Goal: Task Accomplishment & Management: Manage account settings

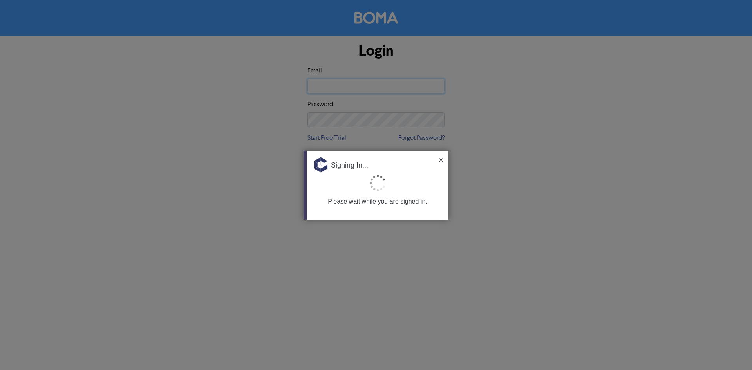
type input "[EMAIL_ADDRESS][DOMAIN_NAME]"
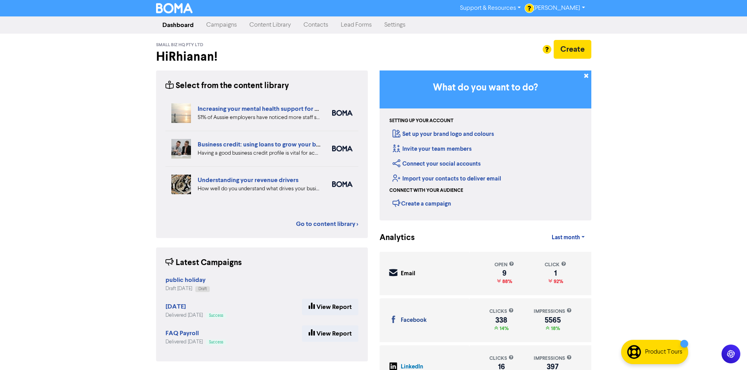
click at [656, 214] on div "Support & Resources Video Tutorials FAQ & Guides Marketing Education [PERSON_NA…" at bounding box center [373, 185] width 747 height 370
click at [267, 27] on link "Content Library" at bounding box center [270, 25] width 54 height 16
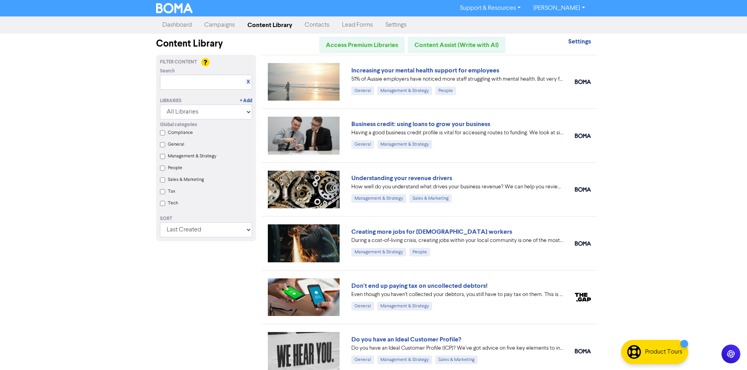
click at [218, 27] on link "Campaigns" at bounding box center [219, 25] width 43 height 16
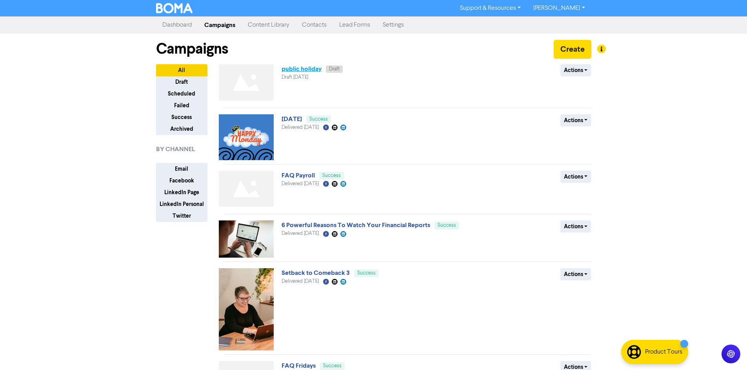
click at [303, 70] on link "public holiday" at bounding box center [301, 69] width 40 height 8
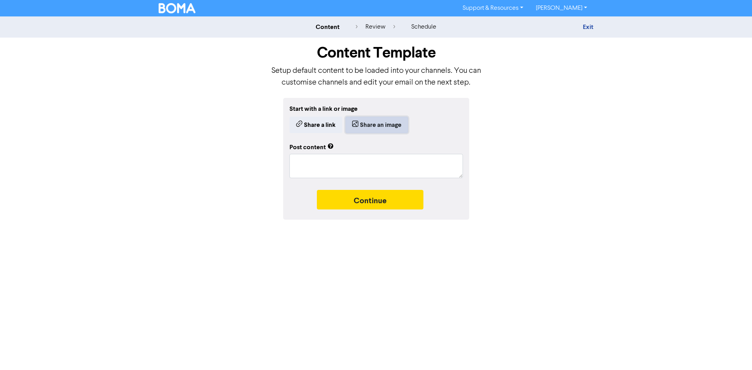
click at [393, 125] on button "Share an image" at bounding box center [377, 125] width 63 height 16
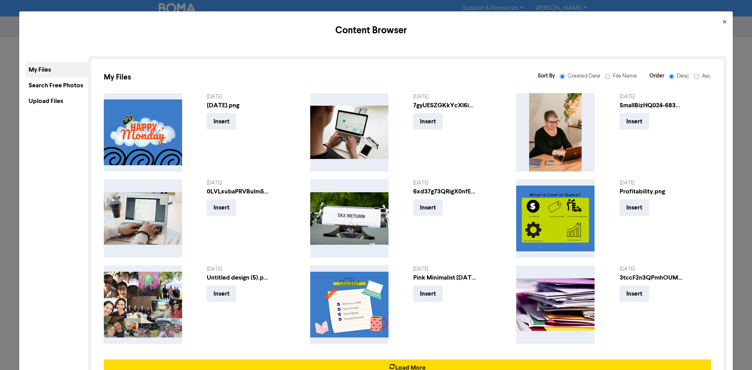
click at [62, 88] on div "Search Free Photos" at bounding box center [56, 86] width 63 height 16
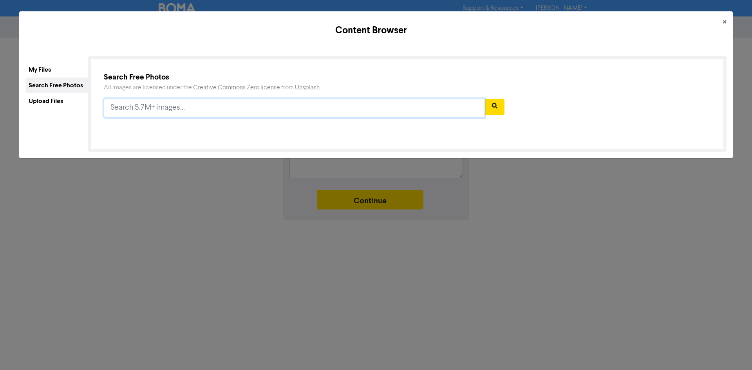
click at [203, 109] on input "text" at bounding box center [294, 108] width 381 height 19
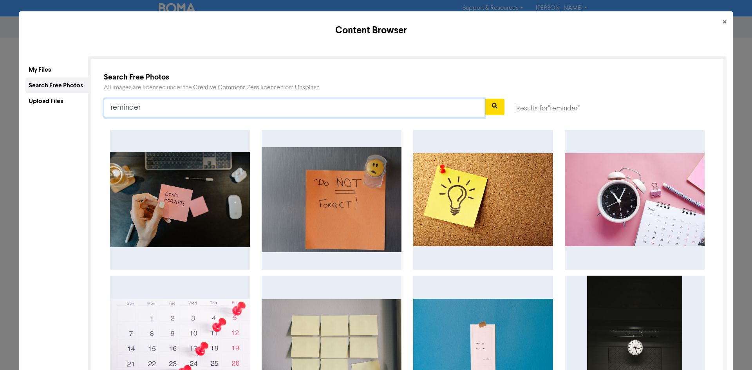
type input "reminder"
click at [53, 72] on div "My Files" at bounding box center [56, 70] width 63 height 16
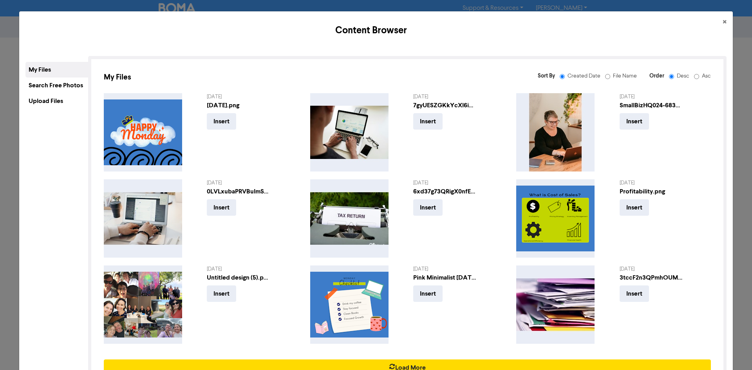
click at [62, 106] on div "Upload Files" at bounding box center [56, 101] width 63 height 16
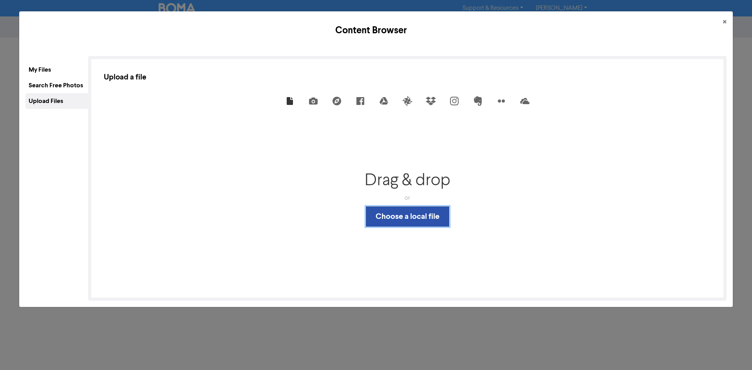
click at [423, 217] on button "Choose a local file" at bounding box center [407, 217] width 83 height 20
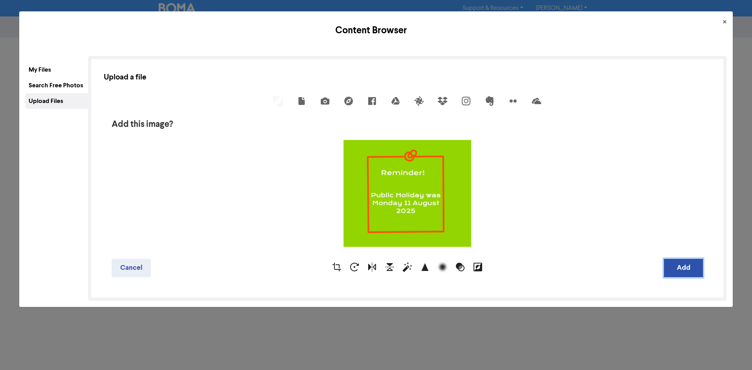
click at [683, 272] on button "Add" at bounding box center [683, 268] width 39 height 18
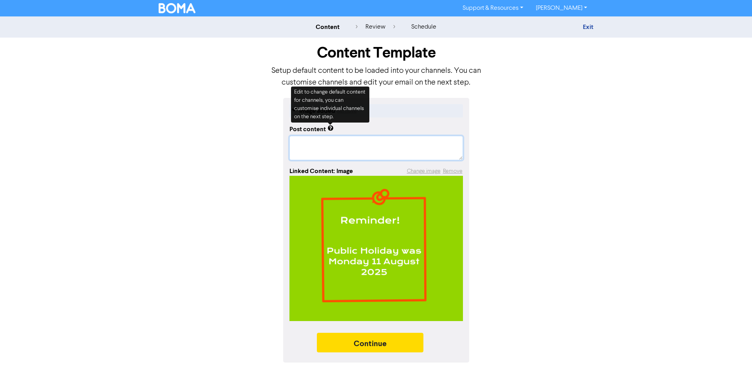
drag, startPoint x: 324, startPoint y: 150, endPoint x: 323, endPoint y: 158, distance: 8.0
click at [324, 150] on textarea at bounding box center [377, 148] width 174 height 24
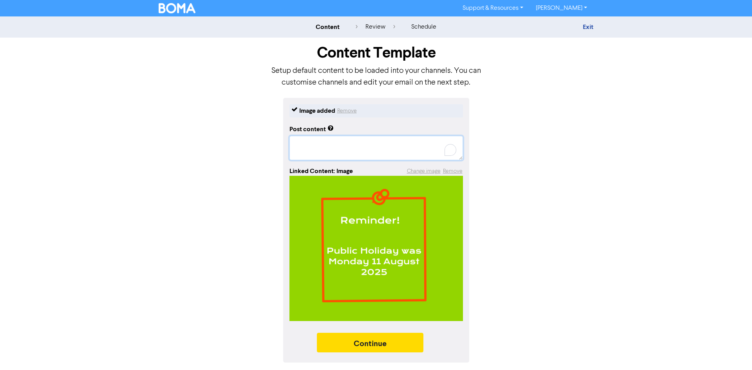
click at [303, 142] on textarea "To enrich screen reader interactions, please activate Accessibility in Grammarl…" at bounding box center [377, 148] width 174 height 24
paste textarea "Don’t forget: If your pay period includes [DATE], make sure to account for: ✅ P…"
type textarea "x"
type textarea "Don’t forget: If your pay period includes [DATE], make sure to account for: ✅ P…"
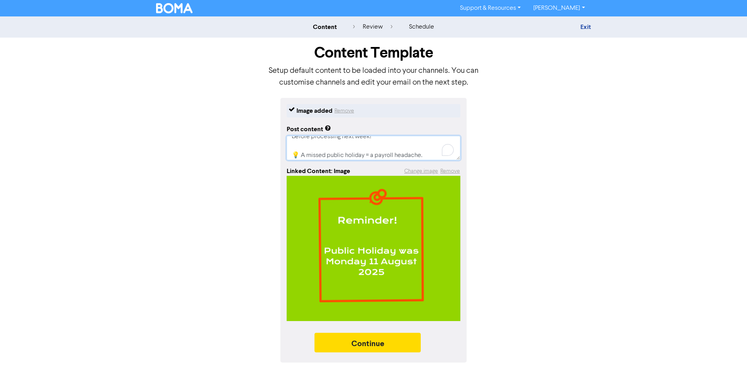
scroll to position [101, 0]
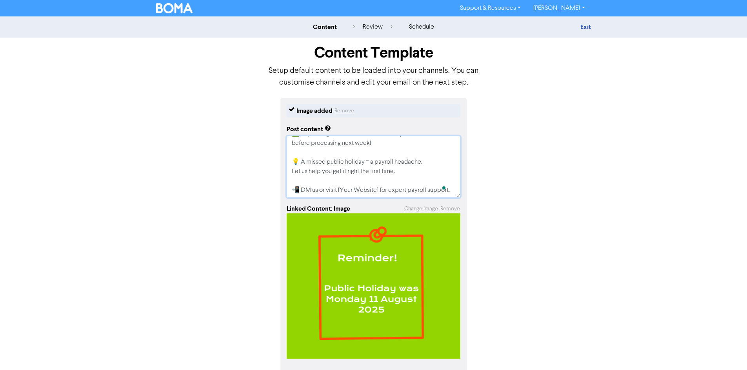
drag, startPoint x: 340, startPoint y: 186, endPoint x: 380, endPoint y: 185, distance: 40.0
click at [380, 185] on textarea "Don’t forget: If your pay period includes [DATE], make sure to account for: ✅ P…" at bounding box center [373, 167] width 174 height 62
type textarea "x"
type textarea "Don’t forget: If your pay period includes [DATE], make sure to account for: ✅ P…"
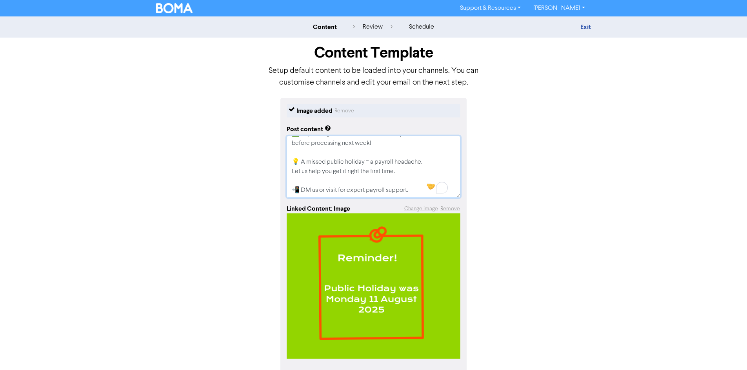
drag, startPoint x: 422, startPoint y: 190, endPoint x: 286, endPoint y: 194, distance: 136.4
click at [286, 194] on div "Image added Remove Post content Don’t forget: If your pay period includes [DATE…" at bounding box center [373, 249] width 186 height 303
type textarea "x"
type textarea "Don’t forget: If your pay period includes [DATE], make sure to account for: ✅ P…"
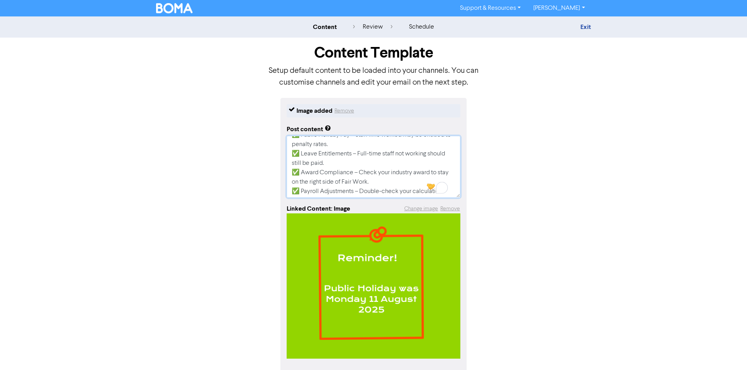
scroll to position [0, 0]
click at [295, 163] on textarea "Don’t forget: If your pay period includes [DATE], make sure to account for: ✅ P…" at bounding box center [373, 167] width 174 height 62
click at [354, 174] on textarea "Don’t forget: If your pay period includes [DATE], make sure to account for: ✅ P…" at bounding box center [373, 167] width 174 height 62
type textarea "x"
type textarea "Don’t forget: If your pay period includes [DATE], make sure to account for: ✅ P…"
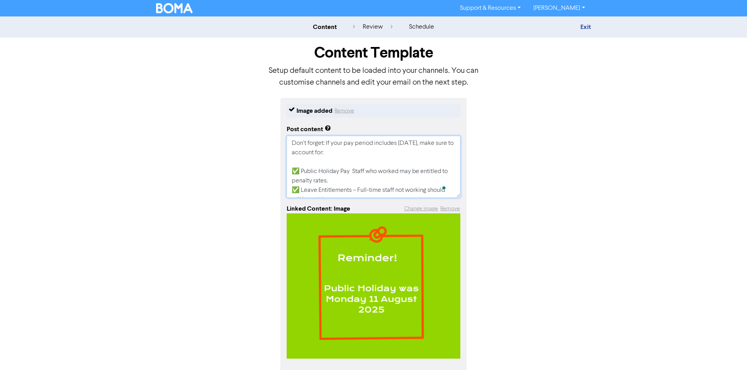
type textarea "x"
type textarea "Don’t forget: If your pay period includes [DATE], make sure to account for: ✅ P…"
type textarea "x"
type textarea "Don’t forget: If your pay period includes [DATE], make sure to account for: ✅ P…"
click at [359, 192] on textarea "Don’t forget: If your pay period includes [DATE], make sure to account for: ✅ P…" at bounding box center [373, 167] width 174 height 62
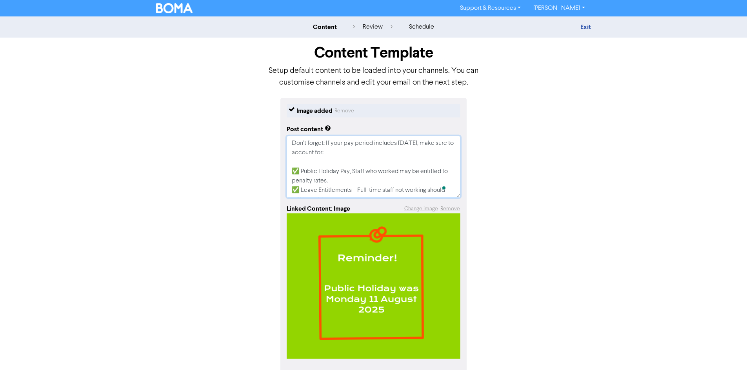
type textarea "x"
type textarea "Don’t forget: If your pay period includes [DATE], make sure to account for: ✅ P…"
type textarea "x"
type textarea "Don’t forget: If your pay period includes [DATE], make sure to account for: ✅ P…"
type textarea "x"
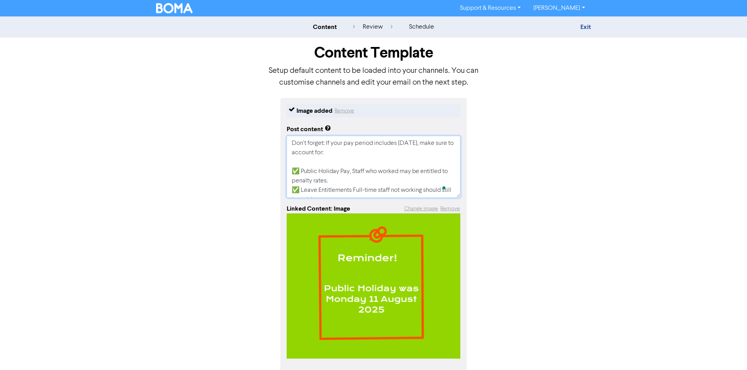
type textarea "Don’t forget: If your pay period includes [DATE], make sure to account for: ✅ P…"
type textarea "x"
type textarea "Don’t forget: If your pay period includes [DATE], make sure to account for: ✅ P…"
type textarea "x"
type textarea "Don’t forget: If your pay period includes [DATE], make sure to account for: ✅ P…"
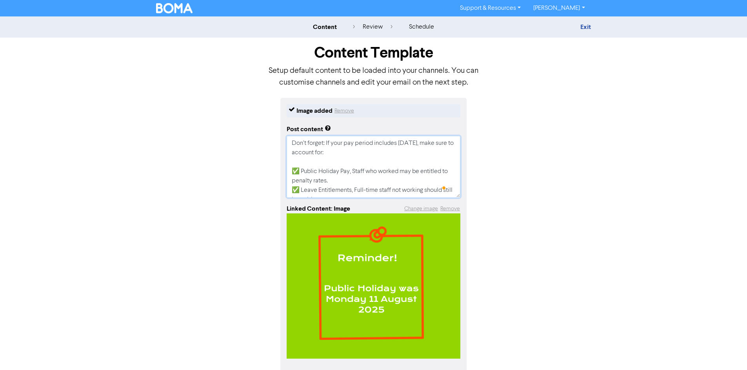
scroll to position [39, 0]
click at [362, 170] on textarea "Don’t forget: If your pay period includes [DATE], make sure to account for: ✅ P…" at bounding box center [373, 167] width 174 height 62
type textarea "x"
type textarea "Don’t forget: If your pay period includes [DATE], make sure to account for: ✅ P…"
type textarea "x"
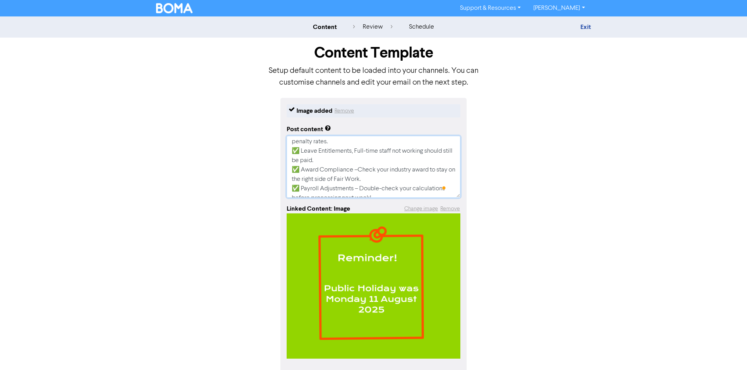
type textarea "Don’t forget: If your pay period includes [DATE], make sure to account for: ✅ P…"
type textarea "x"
type textarea "Don’t forget: If your pay period includes [DATE], make sure to account for: ✅ P…"
type textarea "x"
type textarea "Don’t forget: If your pay period includes [DATE], make sure to account for: ✅ P…"
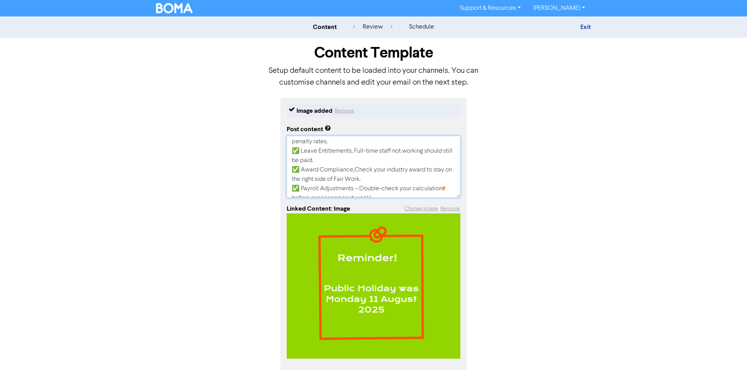
type textarea "x"
type textarea "Don’t forget: If your pay period includes [DATE], make sure to account for: ✅ P…"
click at [361, 188] on textarea "Don’t forget: If your pay period includes [DATE], make sure to account for: ✅ P…" at bounding box center [373, 167] width 174 height 62
type textarea "x"
type textarea "Don’t forget: If your pay period includes [DATE], make sure to account for: ✅ P…"
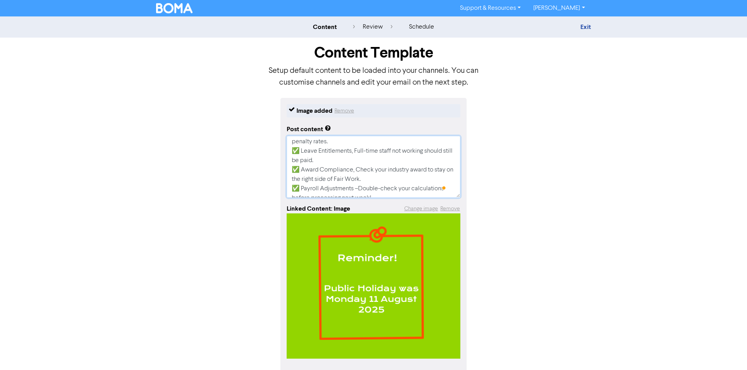
type textarea "x"
type textarea "Don’t forget: If your pay period includes [DATE], make sure to account for: ✅ P…"
type textarea "x"
type textarea "Don’t forget: If your pay period includes [DATE], make sure to account for: ✅ P…"
type textarea "x"
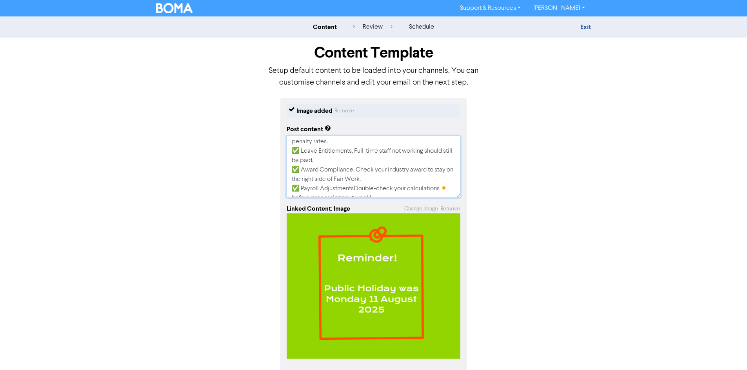
type textarea "Don’t forget: If your pay period includes [DATE], make sure to account for: ✅ P…"
type textarea "x"
type textarea "Don’t forget: If your pay period includes [DATE], make sure to account for: ✅ P…"
click at [301, 179] on textarea "Don’t forget: If your pay period includes [DATE], make sure to account for: ✅ P…" at bounding box center [373, 167] width 174 height 62
type textarea "x"
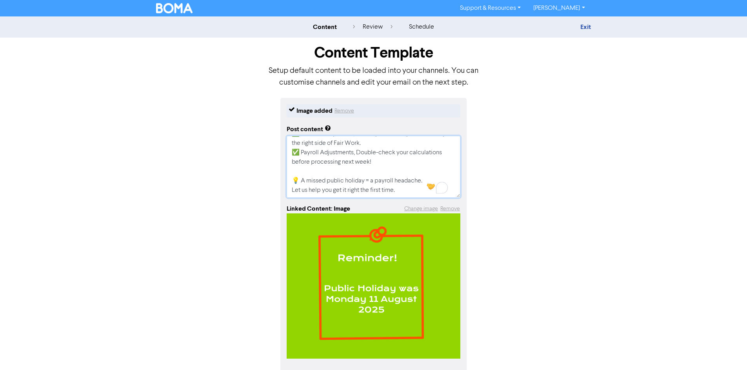
type textarea "Don’t forget: If your pay period includes [DATE], make sure to account for: ✅ P…"
type textarea "x"
type textarea "Don’t forget: If your pay period includes [DATE], make sure to account for: ✅ P…"
click at [402, 174] on textarea "Don’t forget: If your pay period includes [DATE], make sure to account for: ✅ P…" at bounding box center [373, 167] width 174 height 62
drag, startPoint x: 402, startPoint y: 176, endPoint x: 589, endPoint y: 124, distance: 194.1
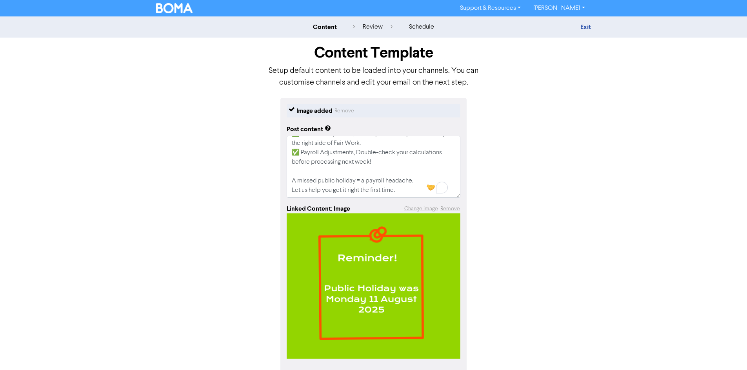
click at [601, 120] on div "content review schedule Exit Content Template Setup default content to be loade…" at bounding box center [373, 208] width 747 height 384
click at [403, 174] on textarea "Don’t forget: If your pay period includes [DATE], make sure to account for: ✅ P…" at bounding box center [373, 167] width 174 height 62
type textarea "x"
type textarea "Don’t forget: If your pay period includes [DATE], make sure to account for: ✅ P…"
paste textarea "[URL][DOMAIN_NAME]"
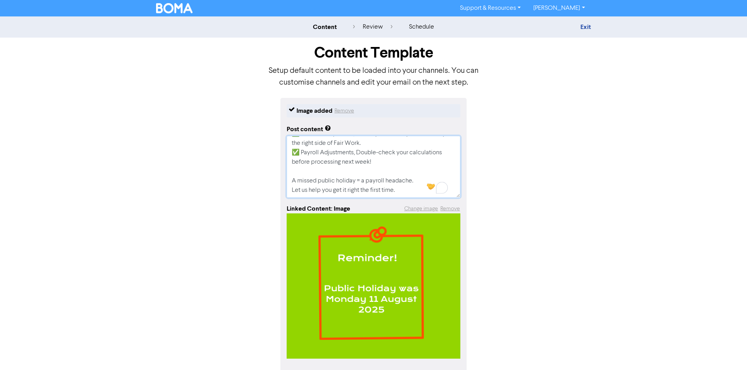
type textarea "x"
type textarea "Don’t forget: If your pay period includes [DATE], make sure to account for: ✅ P…"
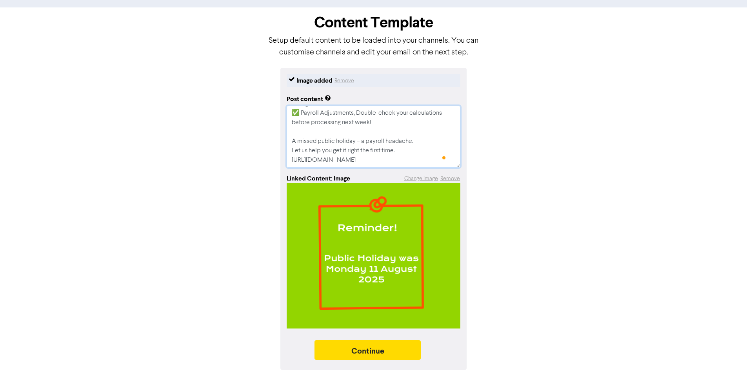
drag, startPoint x: 401, startPoint y: 142, endPoint x: 284, endPoint y: 138, distance: 116.5
click at [284, 138] on div "Image added Remove Post content Don’t forget: If your pay period includes [DATE…" at bounding box center [373, 219] width 186 height 303
type textarea "x"
type textarea "Don’t forget: If your pay period includes [DATE], make sure to account for: ✅ P…"
type textarea "x"
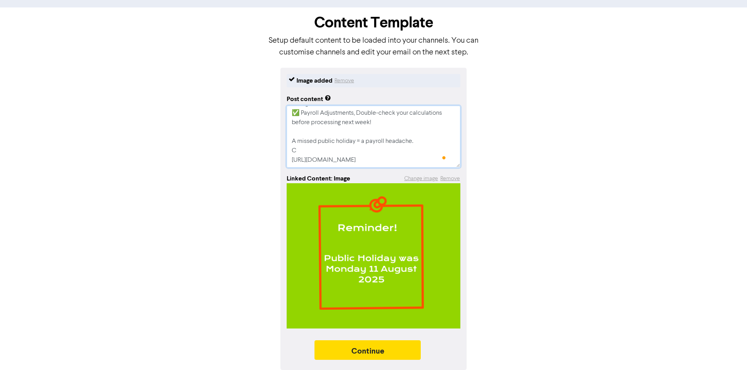
type textarea "Don’t forget: If your pay period includes [DATE], make sure to account for: ✅ P…"
type textarea "x"
type textarea "Don’t forget: If your pay period includes [DATE], make sure to account for: ✅ P…"
type textarea "x"
type textarea "Don’t forget: If your pay period includes [DATE], make sure to account for: ✅ P…"
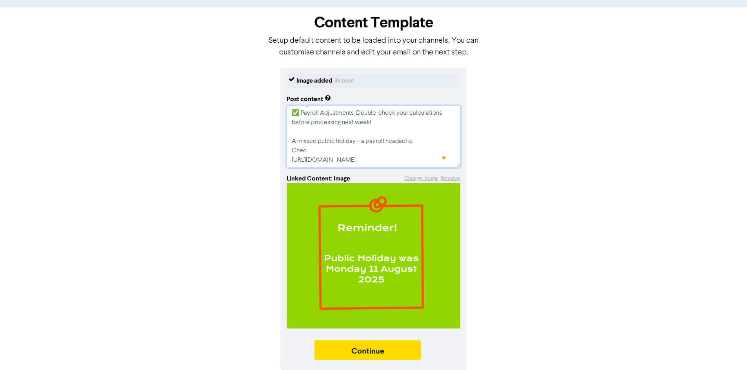
type textarea "x"
type textarea "Don’t forget: If your pay period includes [DATE], make sure to account for: ✅ P…"
type textarea "x"
type textarea "Don’t forget: If your pay period includes [DATE], make sure to account for: ✅ P…"
type textarea "x"
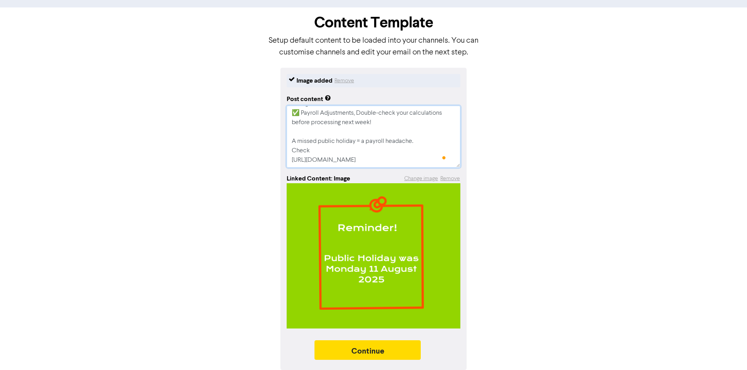
type textarea "Don’t forget: If your pay period includes [DATE], make sure to account for: ✅ P…"
type textarea "x"
type textarea "Don’t forget: If your pay period includes [DATE], make sure to account for: ✅ P…"
type textarea "x"
type textarea "Don’t forget: If your pay period includes [DATE], make sure to account for: ✅ P…"
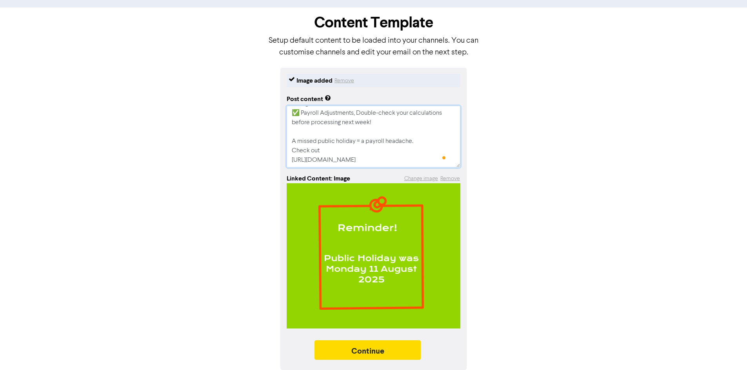
type textarea "x"
type textarea "Don’t forget: If your pay period includes [DATE], make sure to account for: ✅ P…"
type textarea "x"
type textarea "Don’t forget: If your pay period includes [DATE], make sure to account for: ✅ P…"
type textarea "x"
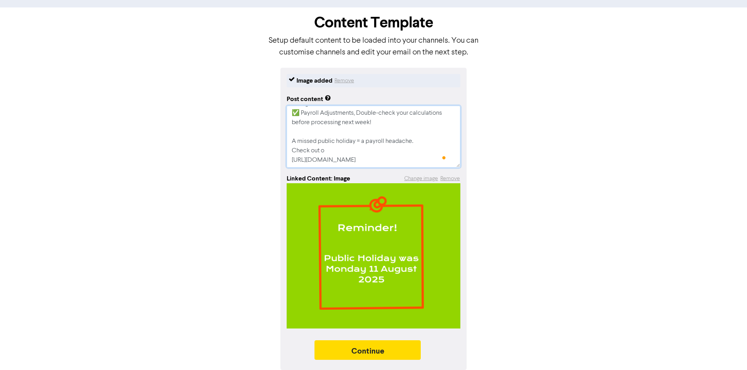
type textarea "Don’t forget: If your pay period includes [DATE], make sure to account for: ✅ P…"
type textarea "x"
type textarea "Don’t forget: If your pay period includes [DATE], make sure to account for: ✅ P…"
type textarea "x"
type textarea "Don’t forget: If your pay period includes [DATE], make sure to account for: ✅ P…"
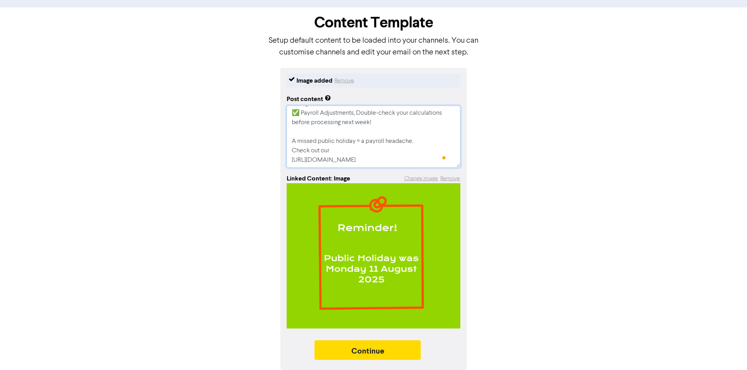
type textarea "x"
type textarea "Don’t forget: If your pay period includes [DATE], make sure to account for: ✅ P…"
type textarea "x"
type textarea "Don’t forget: If your pay period includes [DATE], make sure to account for: ✅ P…"
type textarea "x"
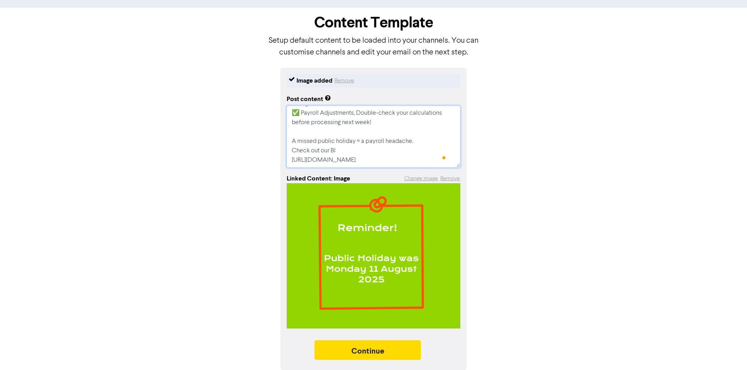
type textarea "Don’t forget: If your pay period includes [DATE], make sure to account for: ✅ P…"
type textarea "x"
type textarea "Don’t forget: If your pay period includes [DATE], make sure to account for: ✅ P…"
type textarea "x"
type textarea "Don’t forget: If your pay period includes [DATE], make sure to account for: ✅ P…"
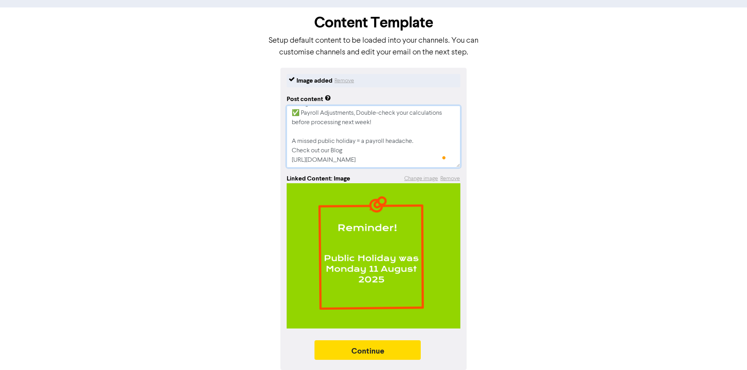
type textarea "x"
type textarea "Don’t forget: If your pay period includes [DATE], make sure to account for: ✅ P…"
type textarea "x"
type textarea "Don’t forget: If your pay period includes [DATE], make sure to account for: ✅ P…"
type textarea "x"
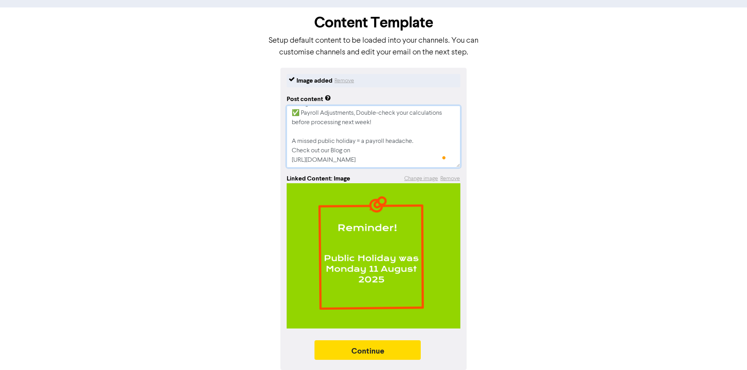
type textarea "Don’t forget: If your pay period includes [DATE], make sure to account for: ✅ P…"
type textarea "x"
type textarea "Don’t forget: If your pay period includes [DATE], make sure to account for: ✅ P…"
type textarea "x"
type textarea "Don’t forget: If your pay period includes [DATE], make sure to account for: ✅ P…"
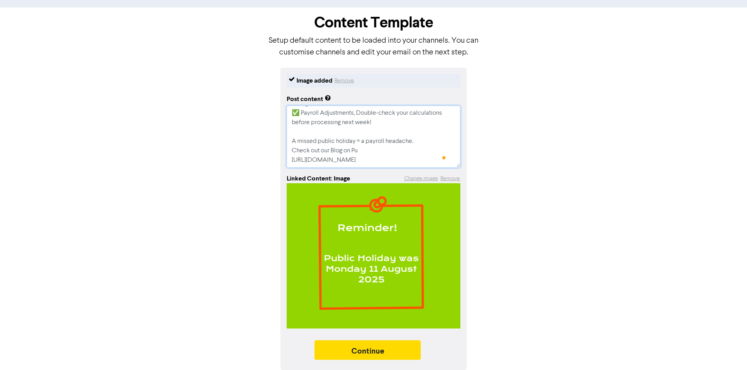
type textarea "x"
type textarea "Don’t forget: If your pay period includes [DATE], make sure to account for: ✅ P…"
type textarea "x"
type textarea "Don’t forget: If your pay period includes [DATE], make sure to account for: ✅ P…"
type textarea "x"
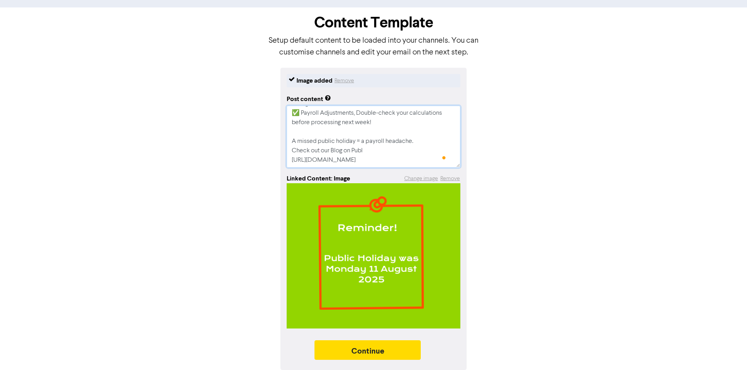
type textarea "Don’t forget: If your pay period includes [DATE], make sure to account for: ✅ P…"
type textarea "x"
type textarea "Don’t forget: If your pay period includes [DATE], make sure to account for: ✅ P…"
type textarea "x"
type textarea "Don’t forget: If your pay period includes [DATE], make sure to account for: ✅ P…"
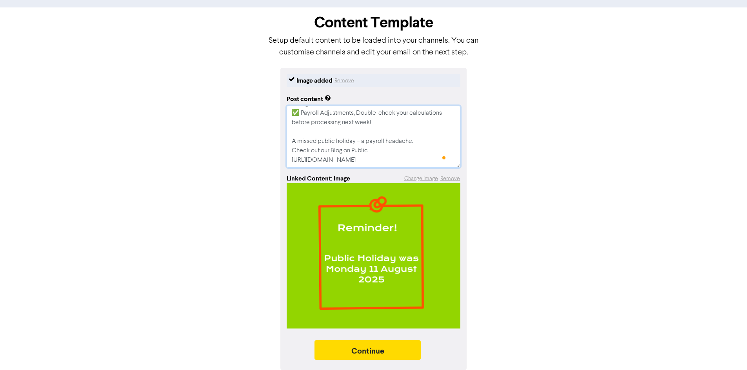
type textarea "x"
type textarea "Don’t forget: If your pay period includes [DATE], make sure to account for: ✅ P…"
type textarea "x"
type textarea "Don’t forget: If your pay period includes [DATE], make sure to account for: ✅ P…"
type textarea "x"
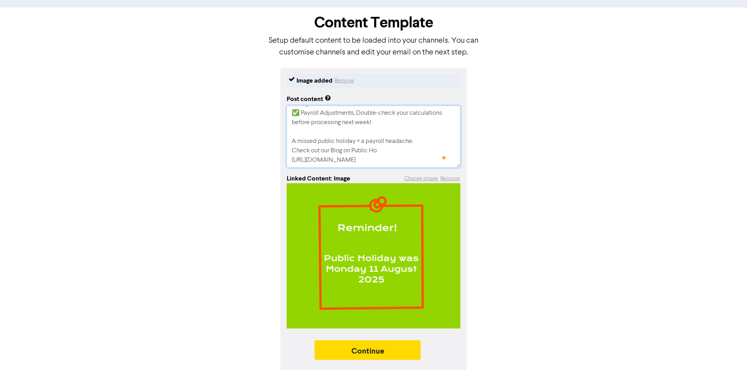
type textarea "Don’t forget: If your pay period includes [DATE], make sure to account for: ✅ P…"
type textarea "x"
type textarea "Don’t forget: If your pay period includes [DATE], make sure to account for: ✅ P…"
type textarea "x"
type textarea "Don’t forget: If your pay period includes [DATE], make sure to account for: ✅ P…"
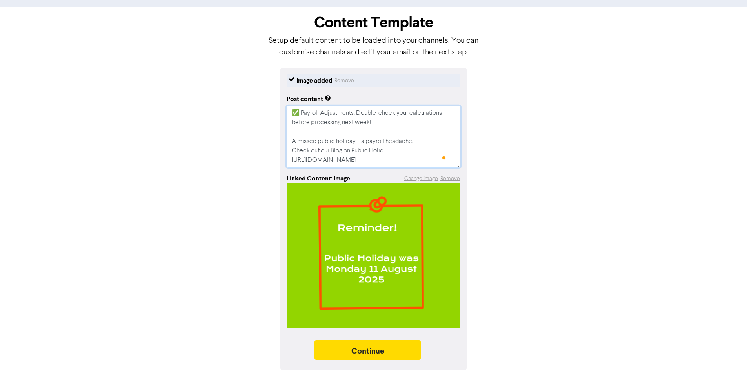
type textarea "x"
type textarea "Don’t forget: If your pay period includes [DATE], make sure to account for: ✅ P…"
type textarea "x"
type textarea "Don’t forget: If your pay period includes [DATE], make sure to account for: ✅ P…"
type textarea "x"
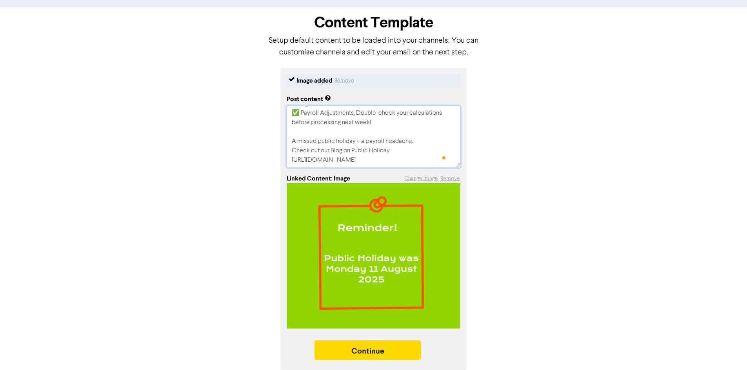
type textarea "Don’t forget: If your pay period includes [DATE], make sure to account for: ✅ P…"
type textarea "x"
type textarea "Don’t forget: If your pay period includes [DATE], make sure to account for: ✅ P…"
type textarea "x"
type textarea "Don’t forget: If your pay period includes [DATE], make sure to account for: ✅ P…"
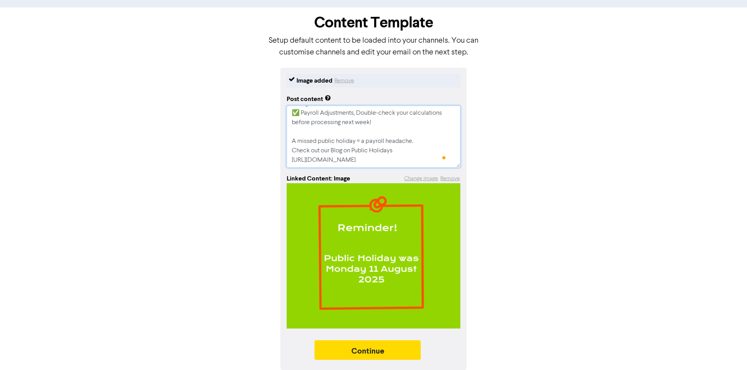
type textarea "x"
type textarea "Don’t forget: If your pay period includes [DATE], make sure to account for: ✅ P…"
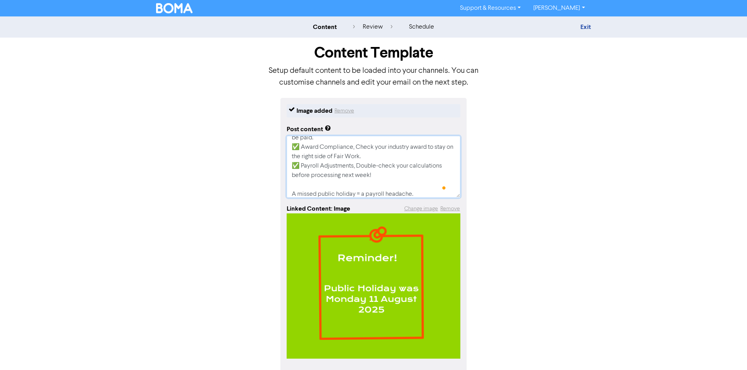
scroll to position [0, 0]
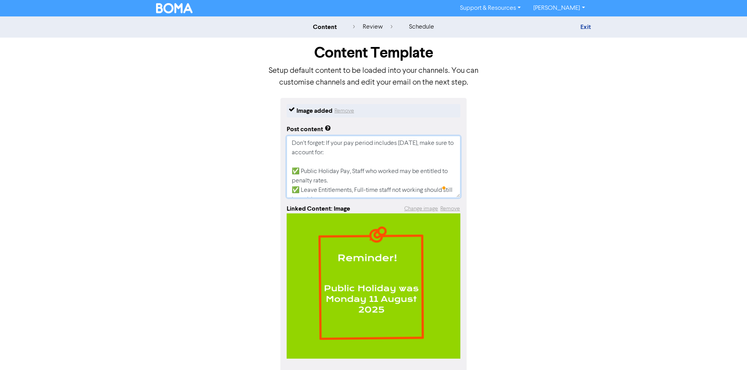
click at [323, 165] on textarea "Don’t forget: If your pay period includes [DATE], make sure to account for: ✅ P…" at bounding box center [373, 167] width 174 height 62
type textarea "x"
type textarea "Don’t forget: If your pay period includes [DATE], make sure to account for: ✅ P…"
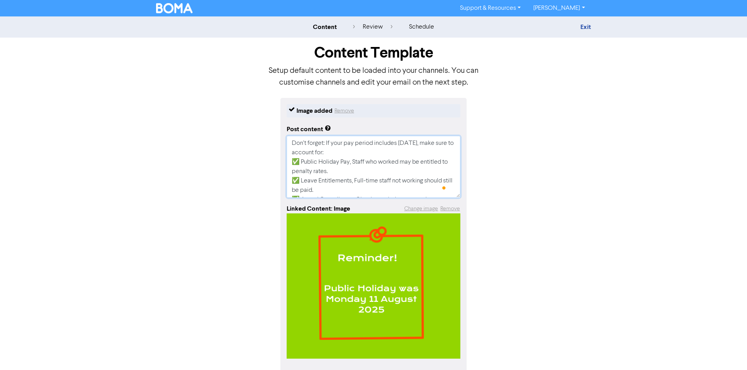
click at [294, 142] on textarea "Don’t forget: If your pay period includes [DATE], make sure to account for: ✅ P…" at bounding box center [373, 167] width 174 height 62
drag, startPoint x: 293, startPoint y: 143, endPoint x: 294, endPoint y: 147, distance: 4.4
click at [294, 143] on textarea "Don’t forget: If your pay period includes [DATE], make sure to account for: ✅ P…" at bounding box center [373, 167] width 174 height 62
type textarea "x"
type textarea "Don’t forget: If your pay period includes [DATE], make sure to account for: ✅ P…"
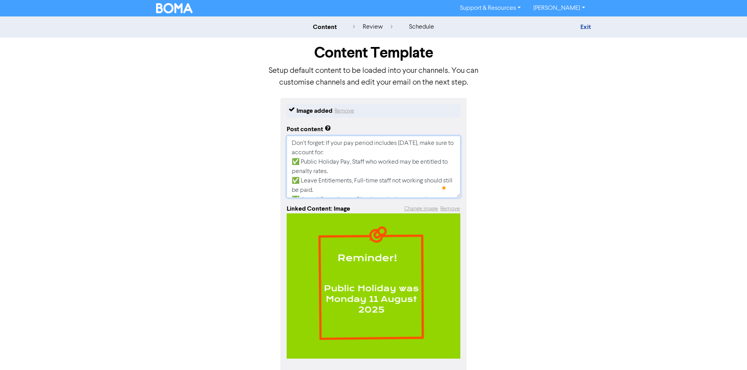
type textarea "x"
type textarea "Don’t forget: If your pay period includes [DATE], make sure to account for: ✅ P…"
type textarea "x"
type textarea "Don’t forget: If your pay period includes [DATE], make sure to account for: ✅ P…"
type textarea "x"
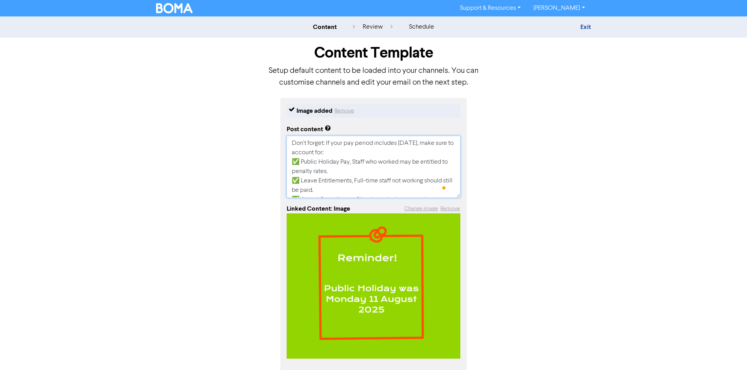
type textarea "Don’t forget: If your pay period includes [DATE], make sure to account for: ✅ P…"
type textarea "x"
type textarea "Don’t forget: If your pay period includes [DATE], make sure to account for: ✅ P…"
type textarea "x"
type textarea "Don’t forget: If your pay period includes [DATE], make sure to account for: ✅ P…"
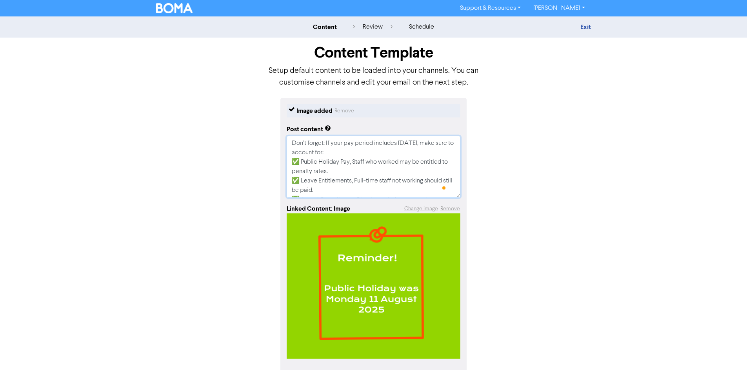
type textarea "x"
type textarea "Don’t forget: If your pay period includes [DATE], make sure to account for: ✅ P…"
click at [299, 144] on textarea "Don’t forget: If your pay period includes [DATE], make sure to account for: ✅ P…" at bounding box center [373, 167] width 174 height 62
type textarea "x"
type textarea "D Don’t forget: If your pay period includes [DATE], make sure to account for: ✅…"
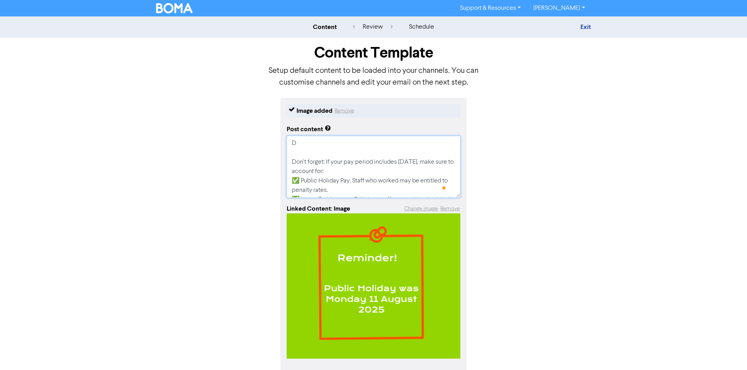
type textarea "x"
type textarea "Do Don’t forget: If your pay period includes [DATE], make sure to account for: …"
type textarea "x"
type textarea "Don Don’t forget: If your pay period includes [DATE], make sure to account for:…"
type textarea "x"
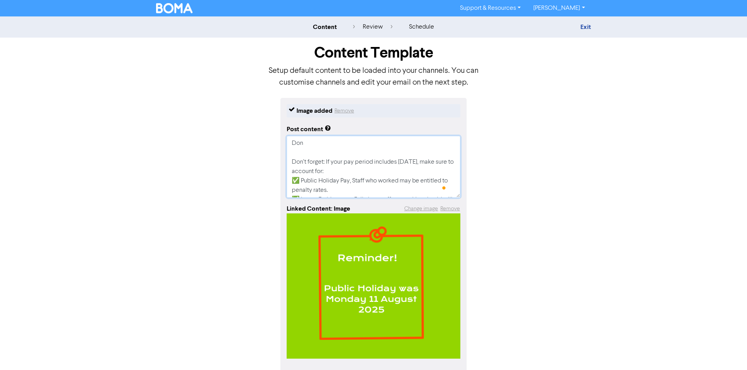
type textarea "Dont Don’t forget: If your pay period includes [DATE], make sure to account for…"
type textarea "x"
type textarea "Dont Don’t forget: If your pay period includes [DATE], make sure to account for…"
type textarea "x"
type textarea "Dont f Don’t forget: If your pay period includes [DATE], make sure to account f…"
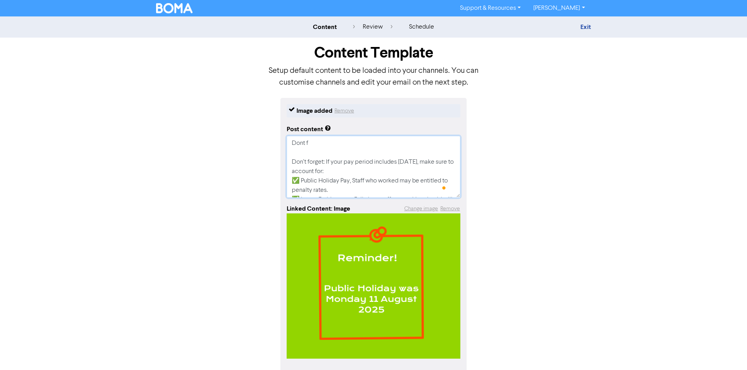
type textarea "x"
type textarea "Dont fo Don’t forget: If your pay period includes [DATE], make sure to account …"
type textarea "x"
type textarea "Dont for Don’t forget: If your pay period includes [DATE], make sure to account…"
type textarea "x"
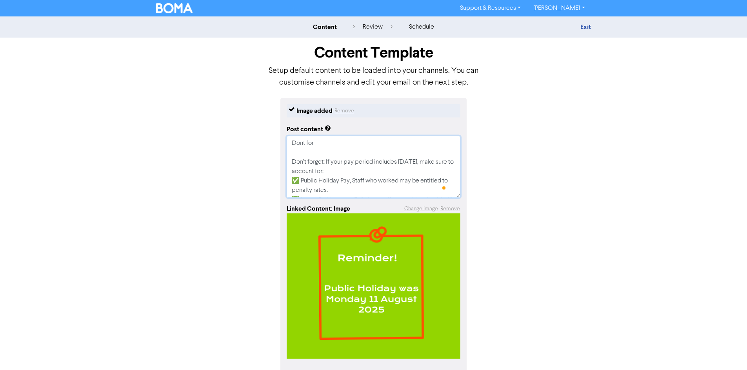
type textarea "Dont forg Don’t forget: If your pay period includes [DATE], make sure to accoun…"
type textarea "x"
type textarea "Dont forge Don’t forget: If your pay period includes [DATE], make sure to accou…"
type textarea "x"
type textarea "Dont forget Don’t forget: If your pay period includes [DATE], make sure to acco…"
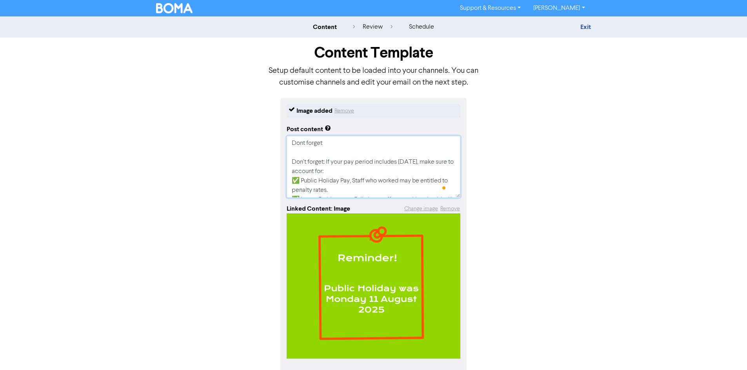
type textarea "x"
type textarea "Dont forget Don’t forget: If your pay period includes [DATE], make sure to acco…"
type textarea "x"
type textarea "Dont forget m Don’t forget: If your pay period includes [DATE], make sure to ac…"
type textarea "x"
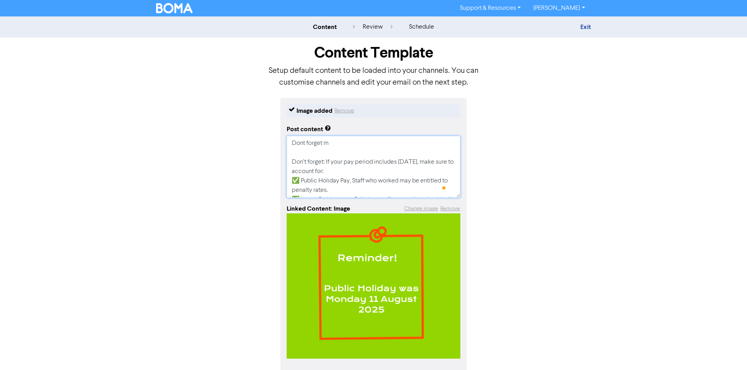
type textarea "Dont forget mo Don’t forget: If your pay period includes [DATE], make sure to a…"
type textarea "x"
type textarea "Dont forget mon Don’t forget: If your pay period includes [DATE], make sure to …"
type textarea "x"
type textarea "Dont forget mond Don’t forget: If your pay period includes [DATE], make sure to…"
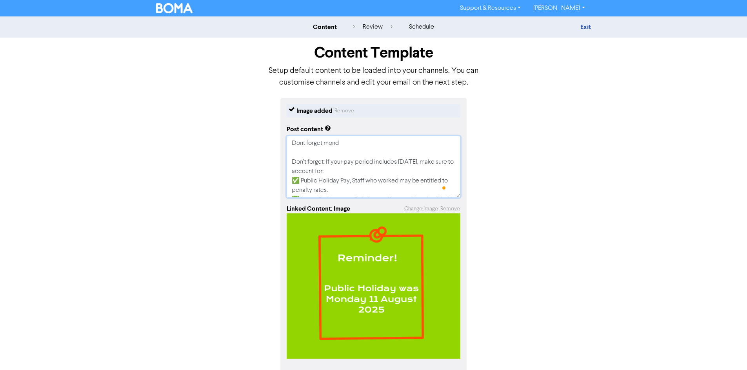
type textarea "x"
type textarea "Dont forget [PERSON_NAME] Don’t forget: If your pay period includes [DATE], mak…"
type textarea "x"
type textarea "Dont forget [DATE] Don’t forget: If your pay period includes [DATE], make sure …"
type textarea "x"
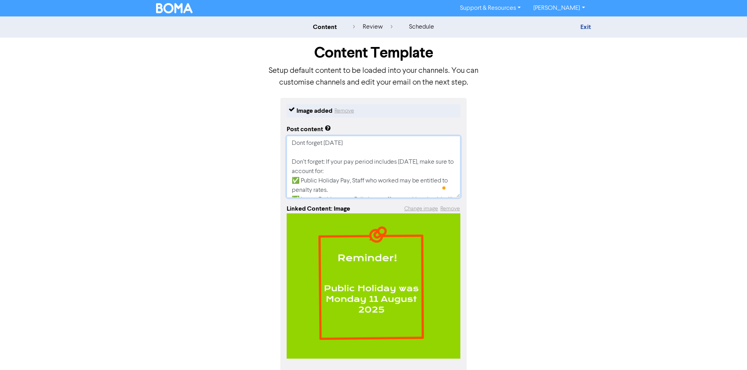
type textarea "Dont forget [DATE] Don’t forget: If your pay period includes [DATE], make sure …"
type textarea "x"
type textarea "Dont forget [DATE] w Don’t forget: If your pay period includes [DATE], make sur…"
type textarea "x"
type textarea "Dont forget [DATE] wa Don’t forget: If your pay period includes [DATE], make su…"
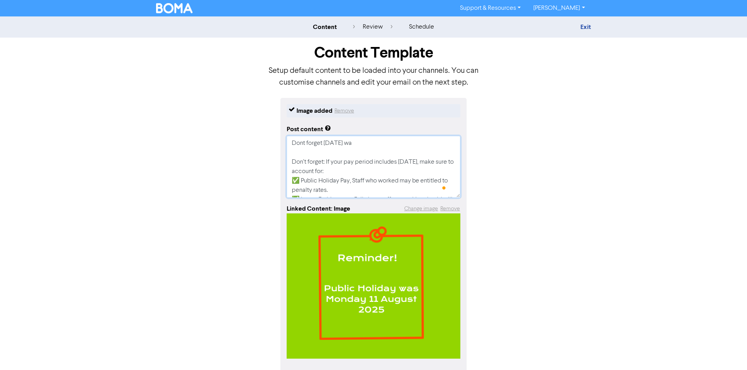
type textarea "x"
type textarea "Dont forget [DATE] was Don’t forget: If your pay period includes [DATE], make s…"
type textarea "x"
type textarea "Dont forget [DATE] was Don’t forget: If your pay period includes [DATE], make s…"
type textarea "x"
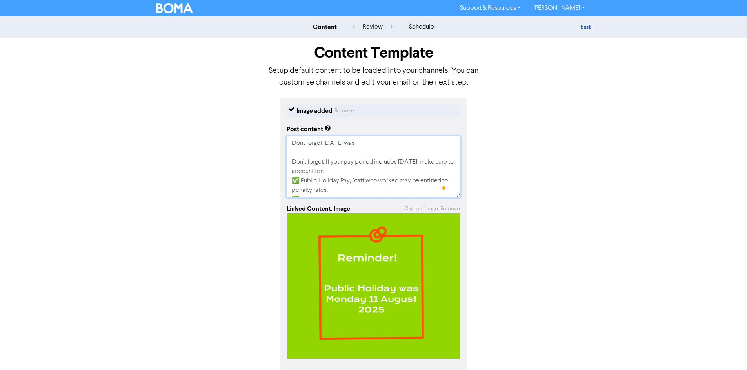
type textarea "Dont forget [DATE] was a Don’t forget: If your pay period includes [DATE], make…"
type textarea "x"
type textarea "Dont forget [DATE] was a Don’t forget: If your pay period includes [DATE], make…"
type textarea "x"
type textarea "Dont forget [DATE] was a p Don’t forget: If your pay period includes [DATE], ma…"
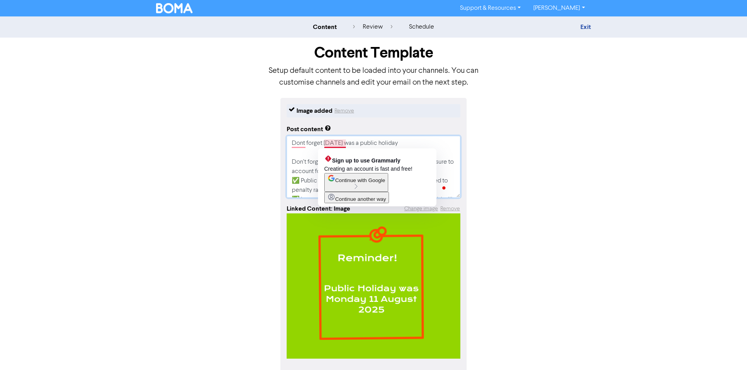
click at [329, 145] on textarea "Dont forget [DATE] was a public holiday Don’t forget: If your pay period includ…" at bounding box center [373, 167] width 174 height 62
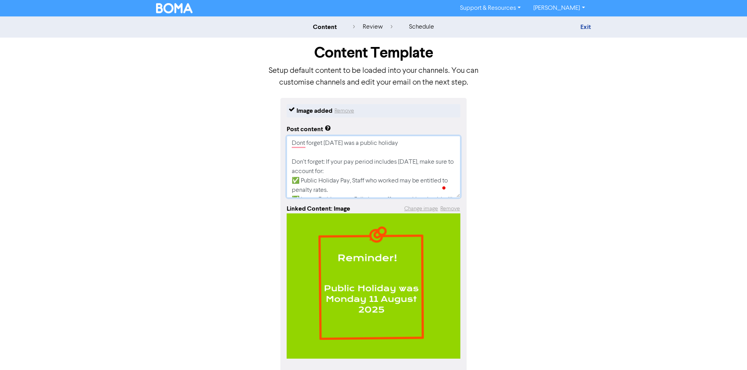
click at [327, 165] on textarea "Dont forget [DATE] was a public holiday Don’t forget: If your pay period includ…" at bounding box center [373, 167] width 174 height 62
click at [323, 145] on textarea "Dont forget [DATE] was a public holiday. If your pay period includes [DATE], ma…" at bounding box center [373, 167] width 174 height 62
drag, startPoint x: 588, startPoint y: 143, endPoint x: 581, endPoint y: 145, distance: 7.2
click at [589, 142] on div "Image added Remove Post content Dont forget [DATE] was a public holiday. If you…" at bounding box center [373, 249] width 447 height 303
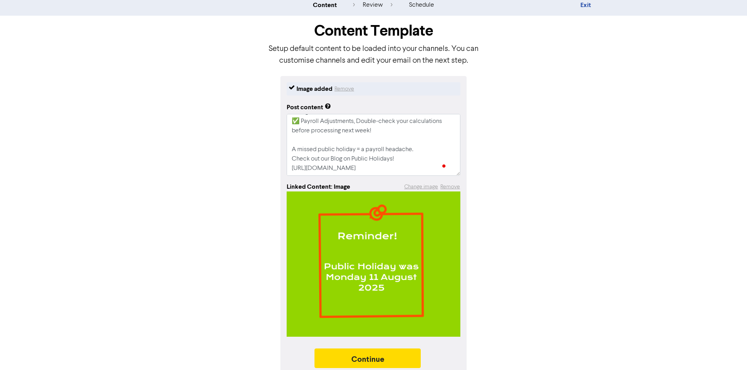
scroll to position [31, 0]
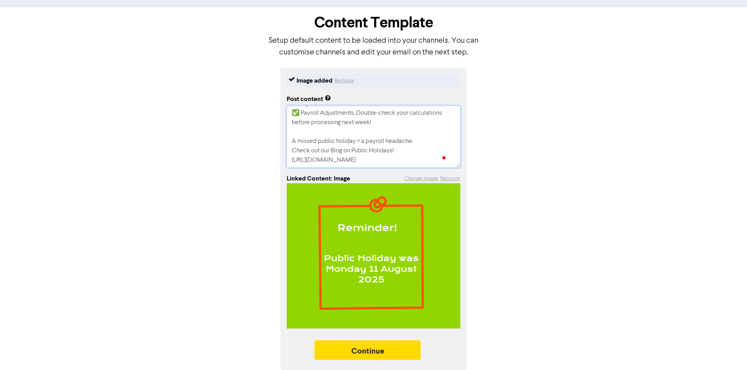
click at [397, 149] on textarea "Dont forget [DATE] was a public holiday. If your pay period includes [DATE], ma…" at bounding box center [373, 137] width 174 height 62
click at [399, 350] on button "Continue" at bounding box center [367, 351] width 107 height 20
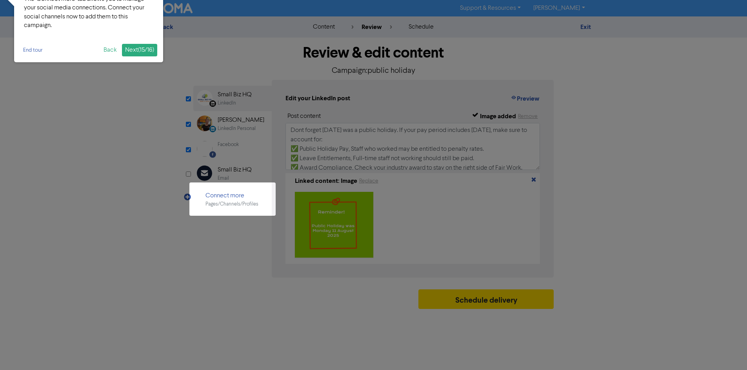
click at [205, 287] on div at bounding box center [373, 190] width 747 height 381
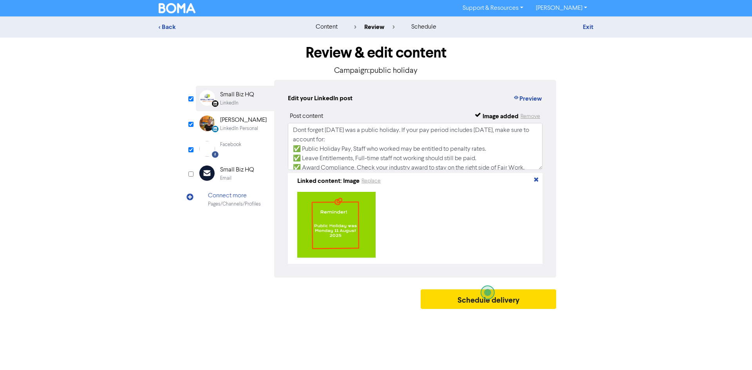
click at [248, 143] on div "Facebook Created with Sketch. Facebook" at bounding box center [235, 149] width 78 height 24
click at [236, 121] on div "[PERSON_NAME]" at bounding box center [243, 120] width 47 height 9
click at [234, 102] on div "LinkedIn" at bounding box center [229, 103] width 18 height 7
drag, startPoint x: 614, startPoint y: 231, endPoint x: 572, endPoint y: 309, distance: 88.5
click at [611, 234] on div "< Back content review schedule Exit Review & edit content Campaign: public holi…" at bounding box center [376, 164] width 752 height 297
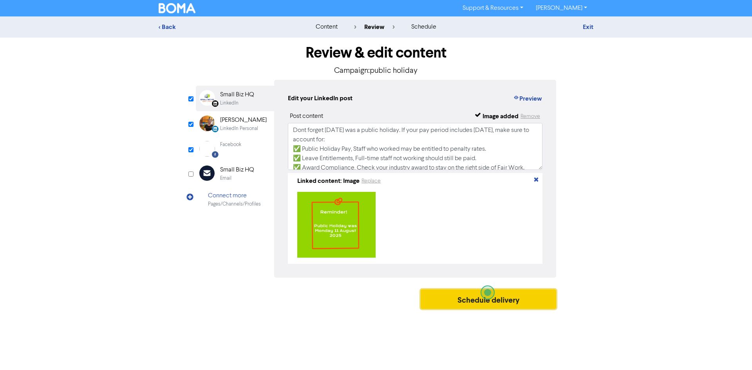
click at [510, 308] on button "Schedule delivery" at bounding box center [489, 300] width 136 height 20
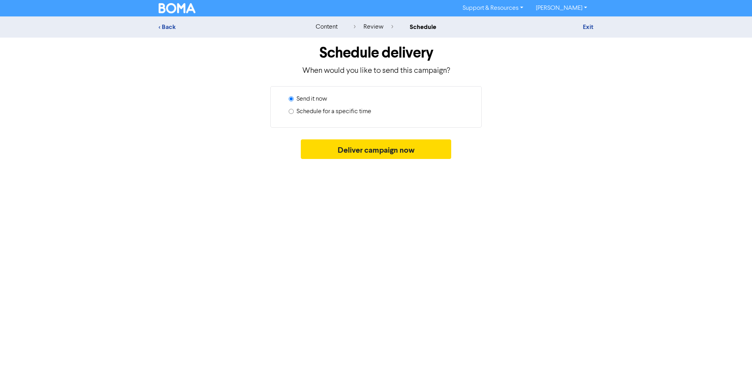
click at [290, 111] on input "Schedule for a specific time" at bounding box center [291, 111] width 5 height 5
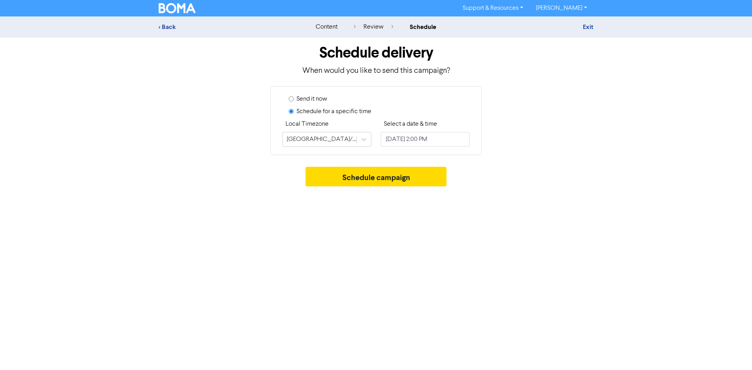
click at [471, 139] on div "Send it now Schedule for a specific time Local Timezone [GEOGRAPHIC_DATA]/[GEOG…" at bounding box center [376, 120] width 212 height 69
click at [465, 140] on input "[DATE] 2:00 PM" at bounding box center [425, 139] width 89 height 15
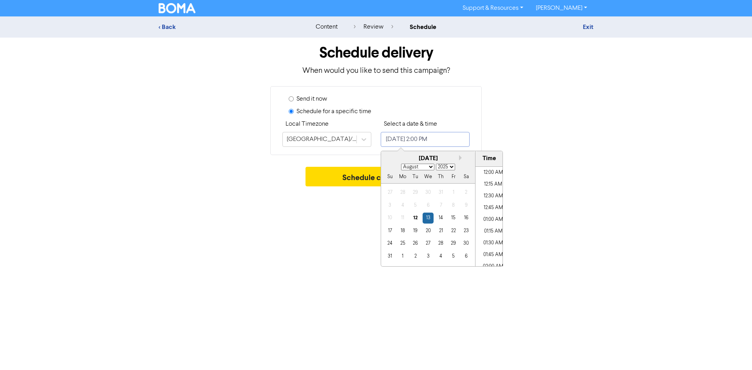
scroll to position [615, 0]
click at [453, 218] on div "15" at bounding box center [453, 218] width 11 height 11
click at [400, 231] on div "18" at bounding box center [403, 231] width 11 height 11
drag, startPoint x: 490, startPoint y: 201, endPoint x: 536, endPoint y: 196, distance: 45.7
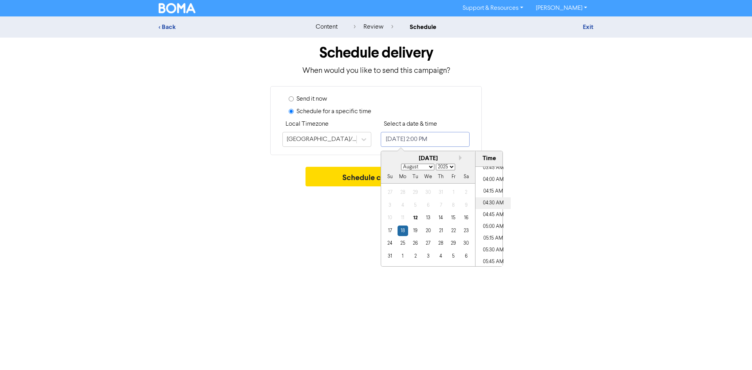
click at [492, 200] on li "04:30 AM" at bounding box center [493, 204] width 35 height 12
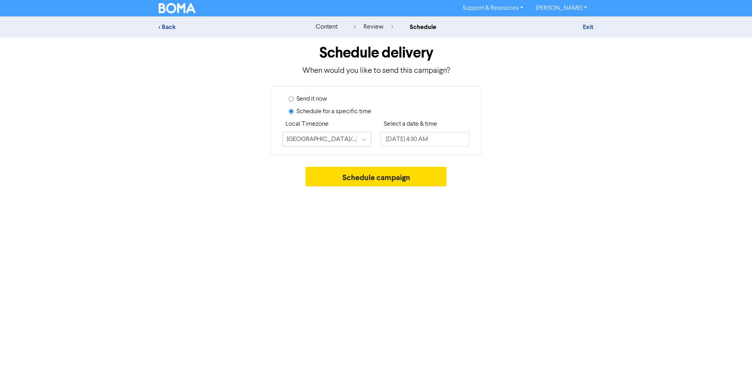
drag, startPoint x: 546, startPoint y: 192, endPoint x: 377, endPoint y: 197, distance: 169.0
click at [546, 192] on div "Support & Resources Video Tutorials FAQ & Guides Marketing Education [PERSON_NA…" at bounding box center [376, 185] width 752 height 370
click at [450, 142] on input "[DATE] 4:30 AM" at bounding box center [425, 139] width 89 height 15
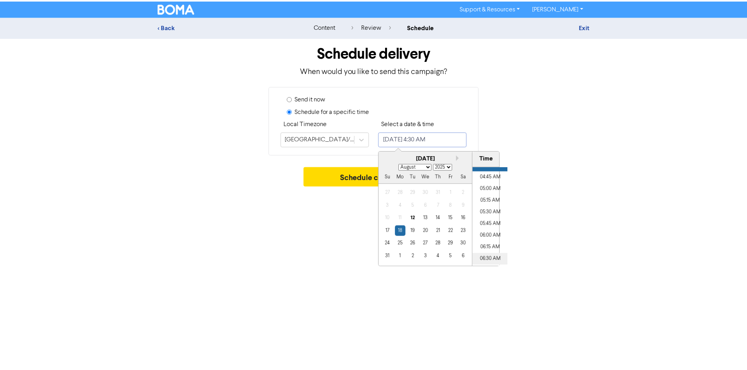
scroll to position [230, 0]
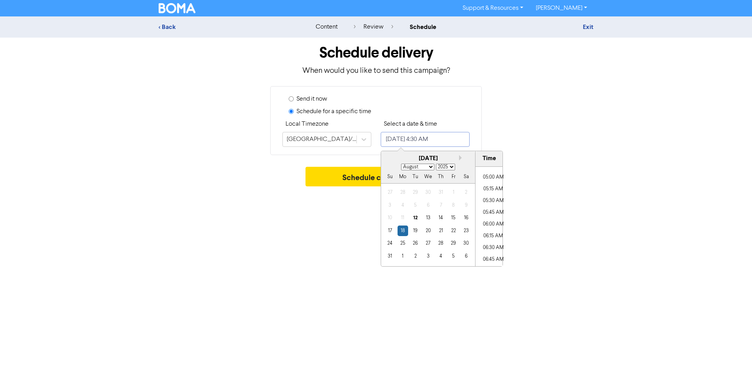
drag, startPoint x: 489, startPoint y: 224, endPoint x: 507, endPoint y: 224, distance: 17.6
click at [493, 224] on li "06:00 AM" at bounding box center [493, 225] width 35 height 12
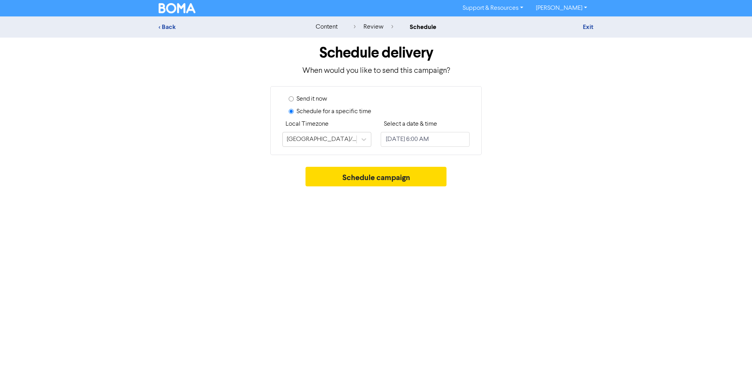
drag, startPoint x: 546, startPoint y: 220, endPoint x: 417, endPoint y: 215, distance: 129.8
click at [544, 219] on div "Support & Resources Video Tutorials FAQ & Guides Marketing Education [PERSON_NA…" at bounding box center [376, 185] width 752 height 370
click at [368, 185] on button "Schedule campaign" at bounding box center [376, 177] width 141 height 20
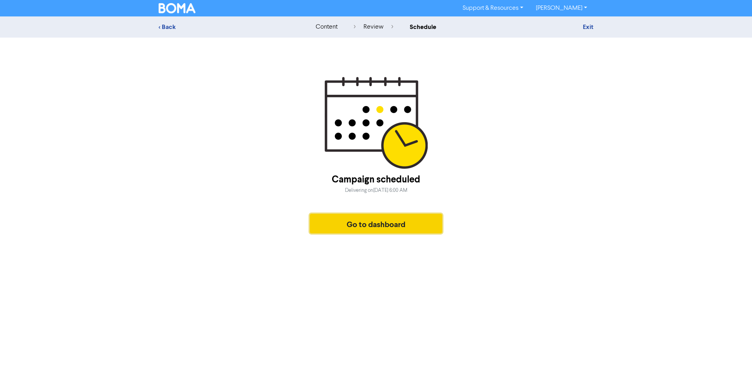
click at [386, 218] on button "Go to dashboard" at bounding box center [376, 224] width 132 height 20
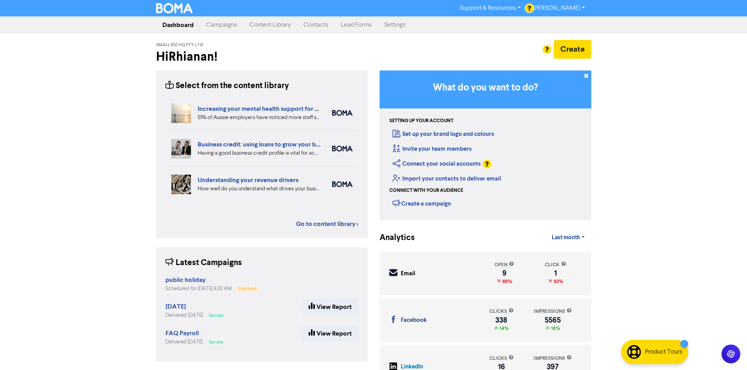
click at [657, 167] on div at bounding box center [373, 185] width 747 height 370
drag, startPoint x: 270, startPoint y: 25, endPoint x: 272, endPoint y: 33, distance: 8.9
click at [270, 25] on link "Content Library" at bounding box center [270, 25] width 54 height 16
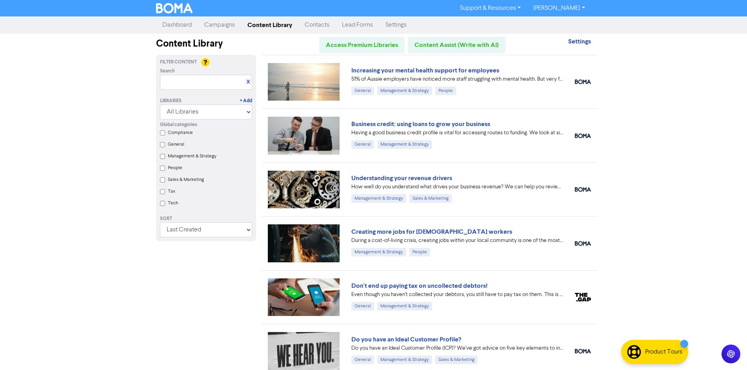
click at [233, 23] on link "Campaigns" at bounding box center [219, 25] width 43 height 16
